Goal: Information Seeking & Learning: Check status

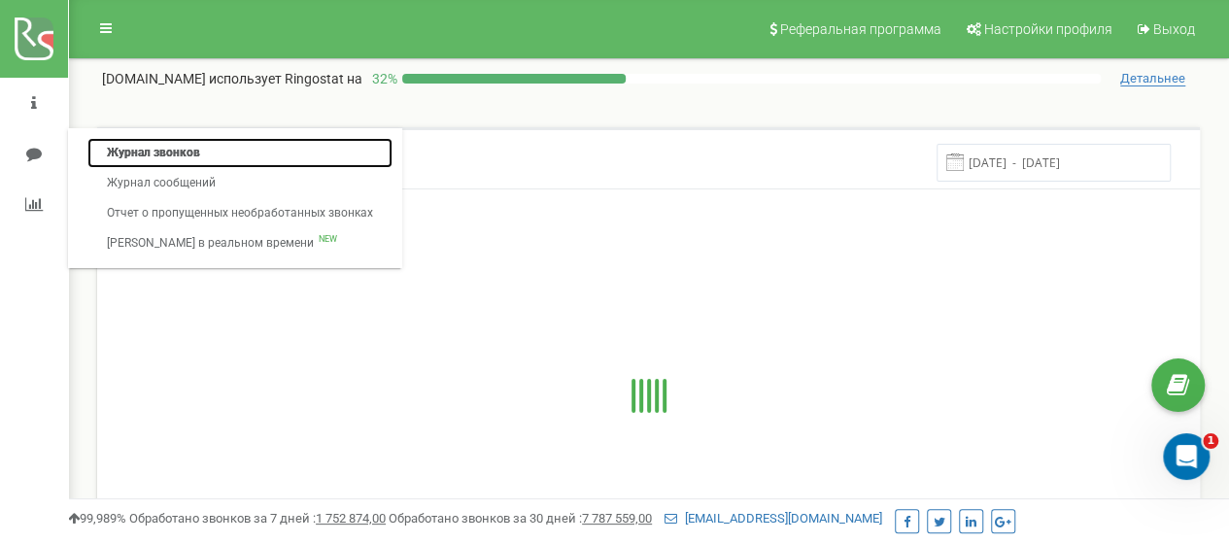
click at [167, 153] on link "Журнал звонков" at bounding box center [239, 153] width 305 height 30
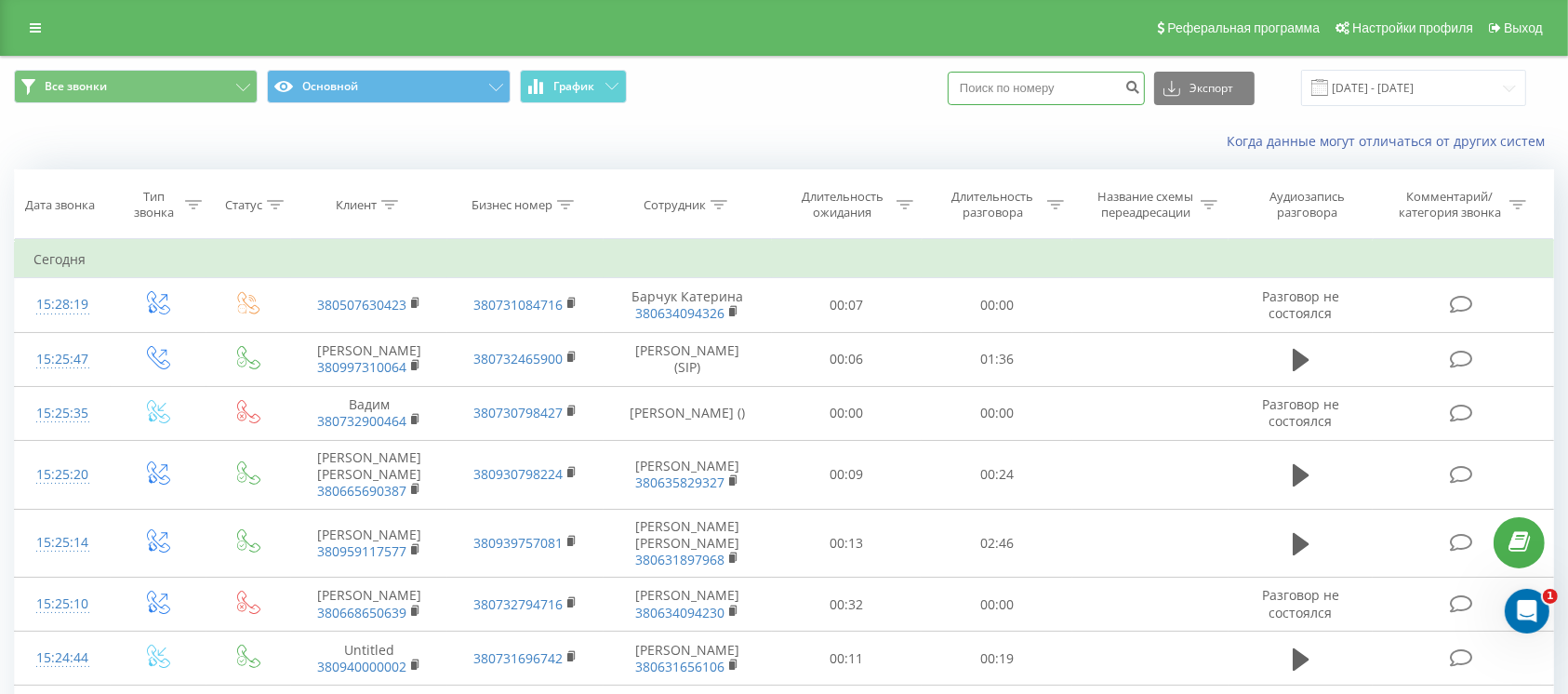
click at [1015, 99] on input at bounding box center [1046, 88] width 197 height 34
paste input "380 97 672 0585"
type input "380 97 672 0585"
click at [1140, 84] on icon "submit" at bounding box center [1132, 85] width 16 height 11
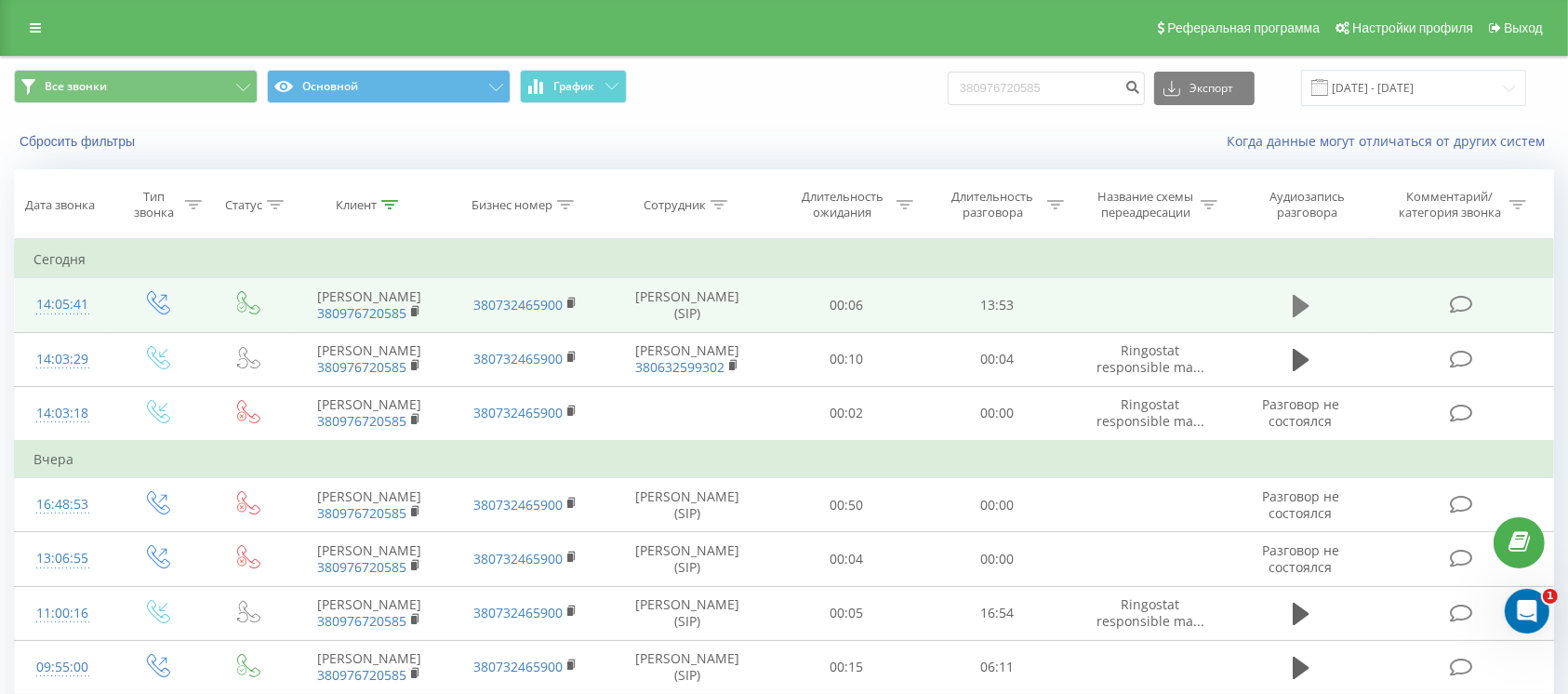
click at [1299, 309] on icon at bounding box center [1300, 305] width 16 height 22
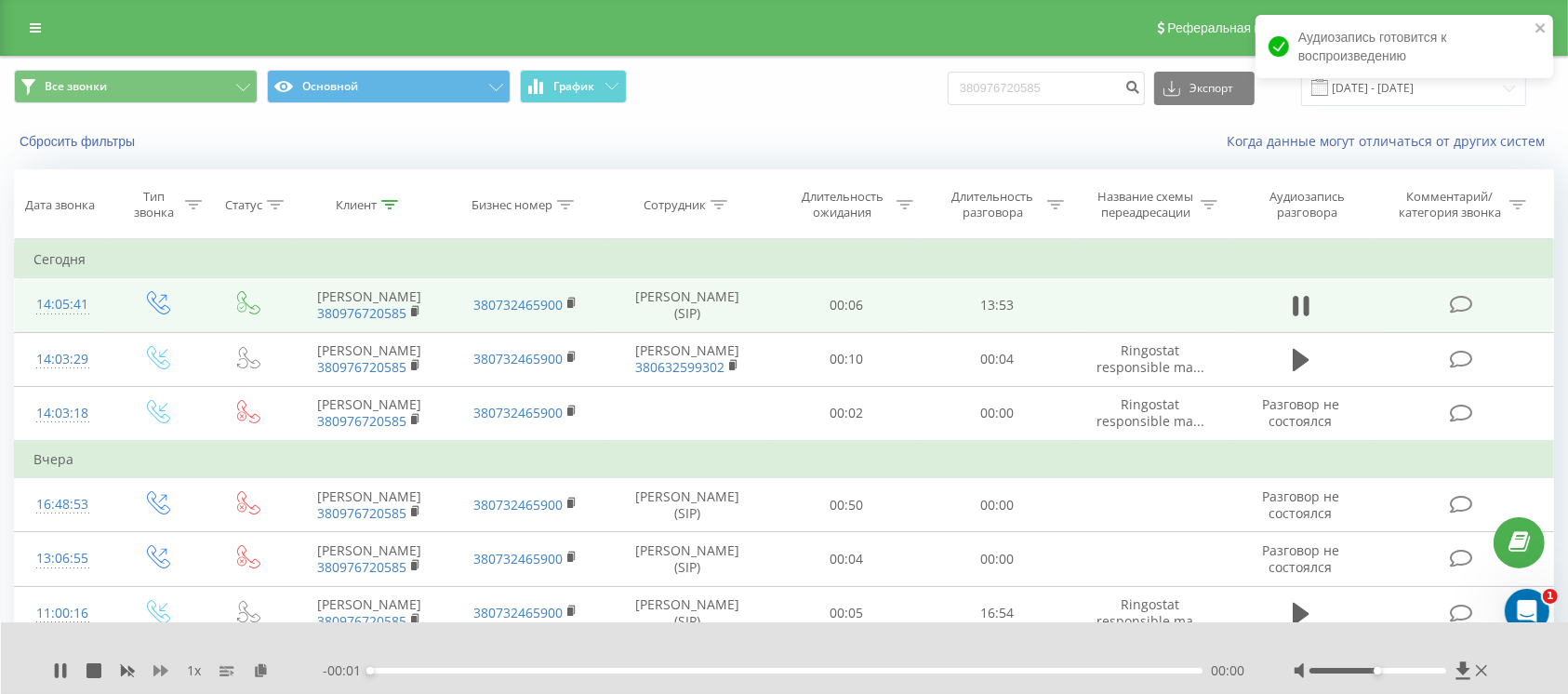
click at [164, 668] on icon at bounding box center [161, 671] width 15 height 11
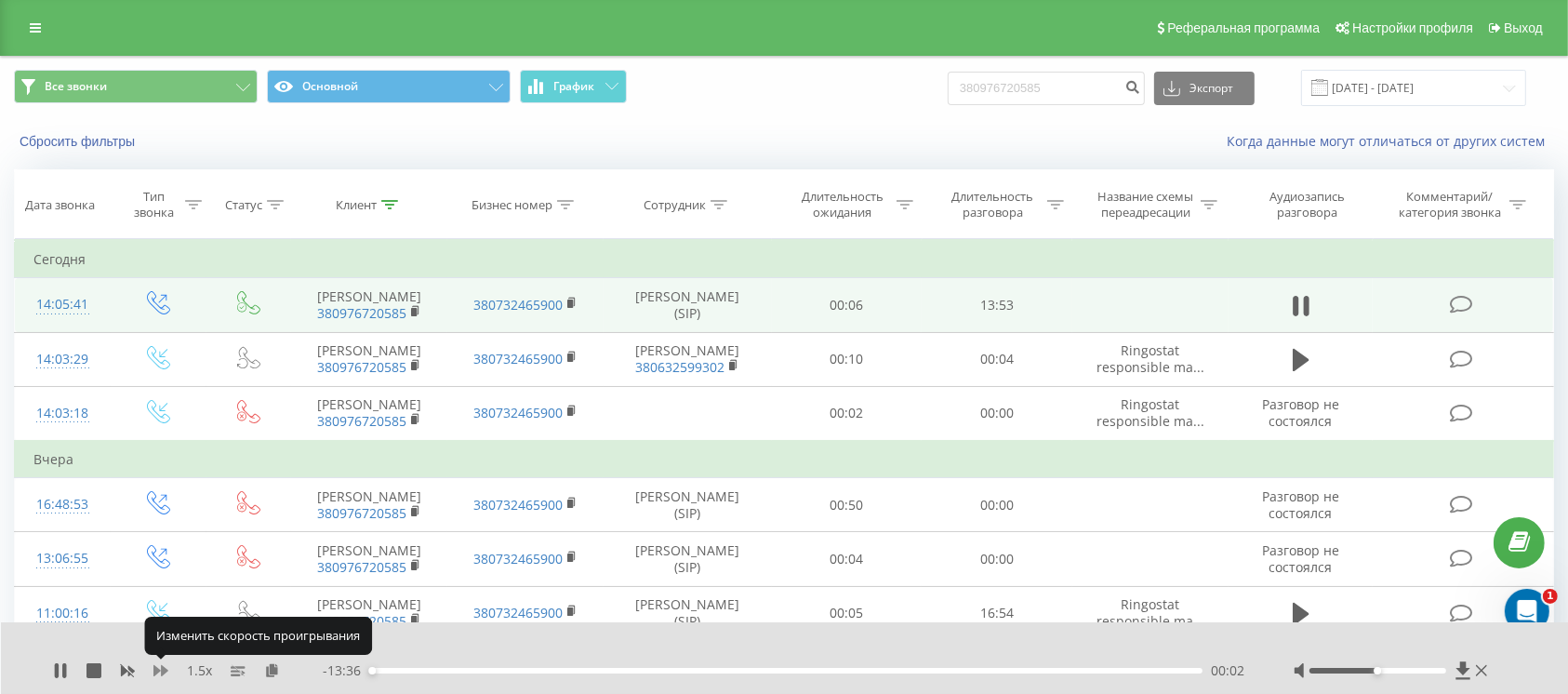
click at [164, 668] on icon at bounding box center [161, 671] width 15 height 11
